Goal: Navigation & Orientation: Find specific page/section

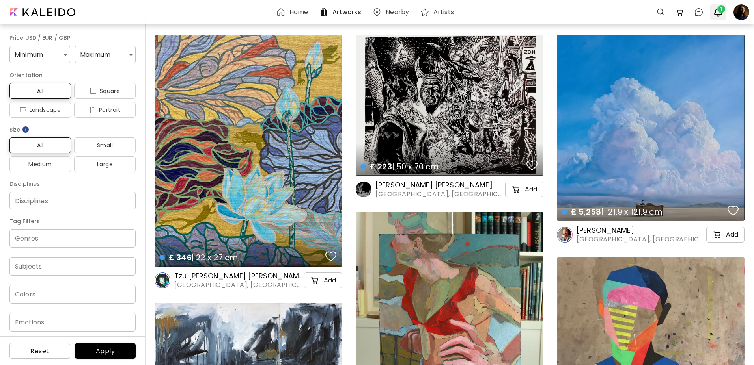
click at [721, 11] on span "1" at bounding box center [721, 9] width 8 height 8
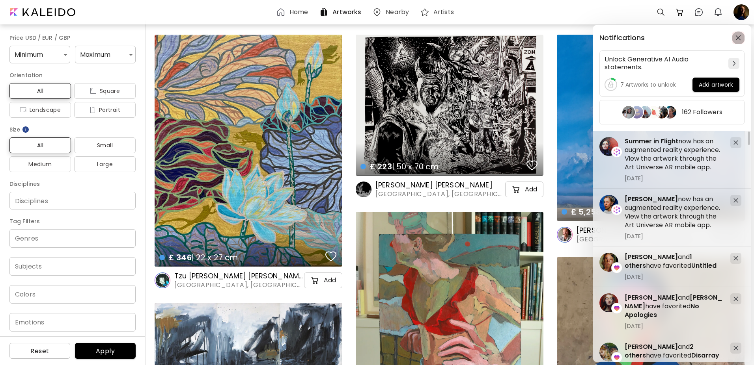
click at [738, 38] on img "button" at bounding box center [738, 38] width 6 height 6
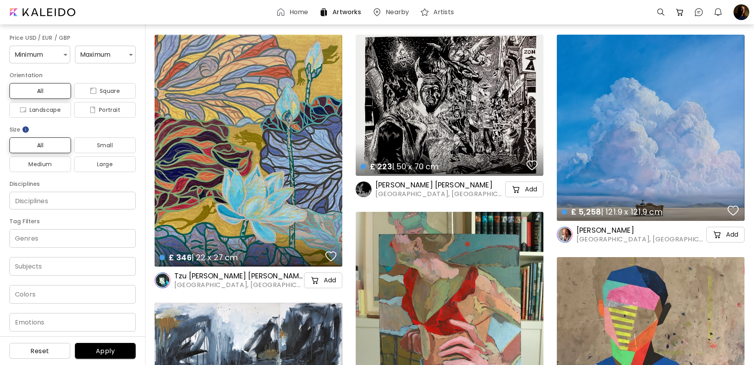
click at [177, 7] on div "Home Artworks Nearby Artists 0 0 0" at bounding box center [376, 12] width 749 height 20
click at [440, 11] on h6 "Artists" at bounding box center [443, 12] width 20 height 6
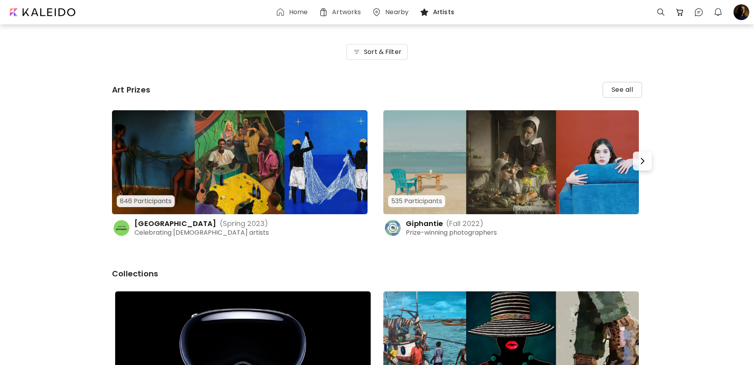
click at [424, 9] on img at bounding box center [423, 11] width 9 height 9
click at [392, 11] on h6 "Nearby" at bounding box center [396, 12] width 23 height 6
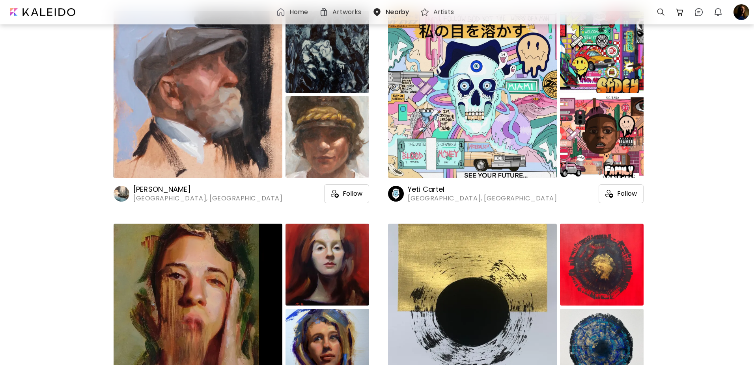
scroll to position [402, 0]
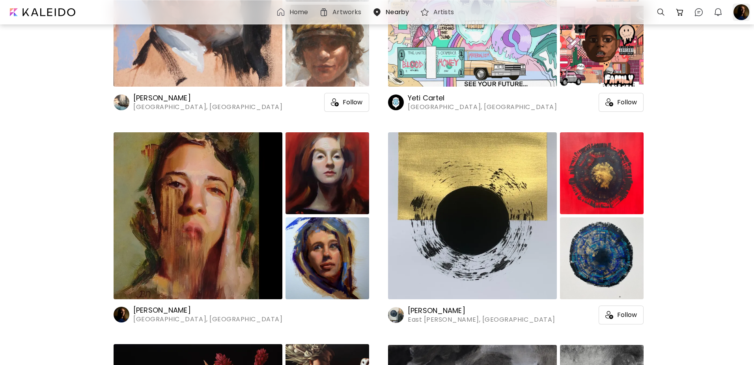
click at [741, 11] on div at bounding box center [740, 12] width 17 height 17
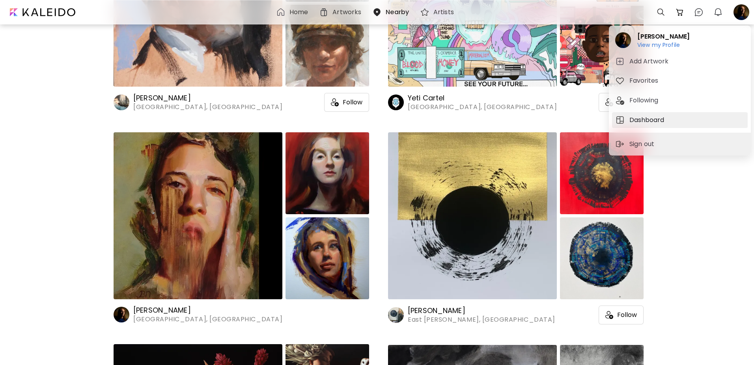
click at [648, 119] on h5 "Dashboard" at bounding box center [647, 119] width 37 height 9
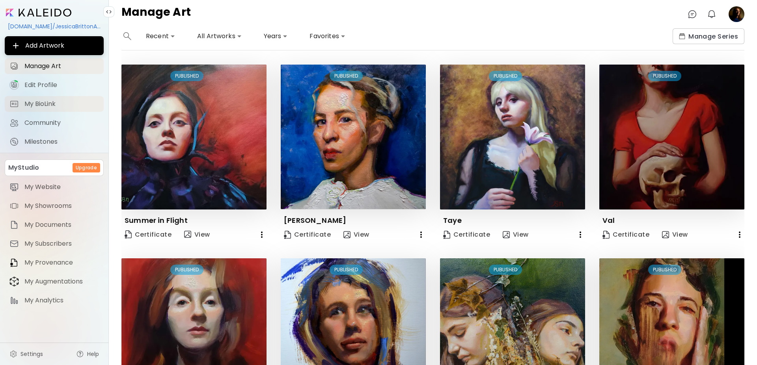
click at [33, 102] on span "My BioLink" at bounding box center [61, 104] width 74 height 8
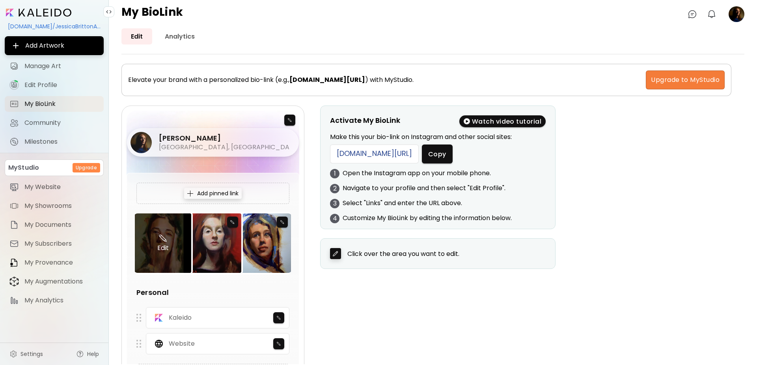
click at [162, 243] on img at bounding box center [163, 238] width 10 height 9
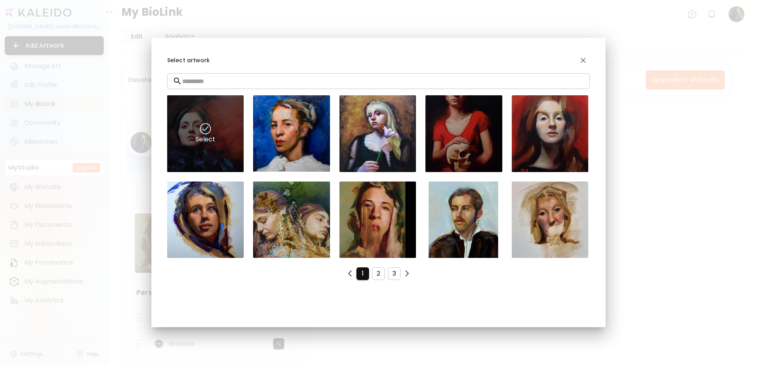
click at [203, 134] on img at bounding box center [205, 128] width 11 height 11
